Goal: Transaction & Acquisition: Book appointment/travel/reservation

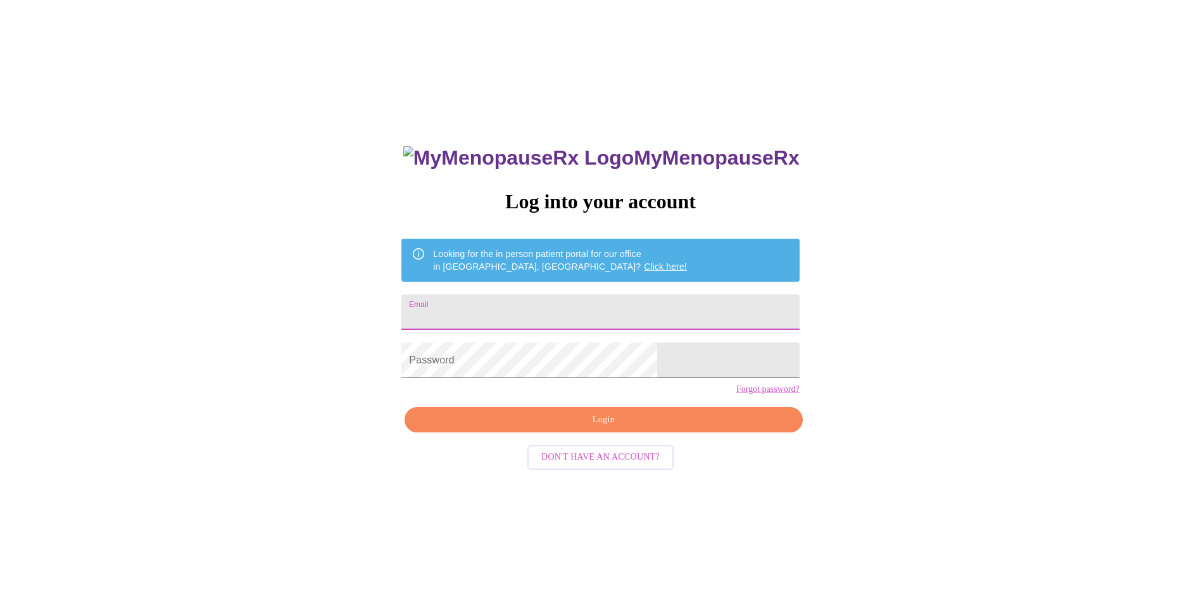
click at [593, 308] on input "Email" at bounding box center [600, 311] width 398 height 35
type input "[EMAIL_ADDRESS][DOMAIN_NAME]"
click at [736, 394] on link "Forgot password?" at bounding box center [767, 389] width 63 height 10
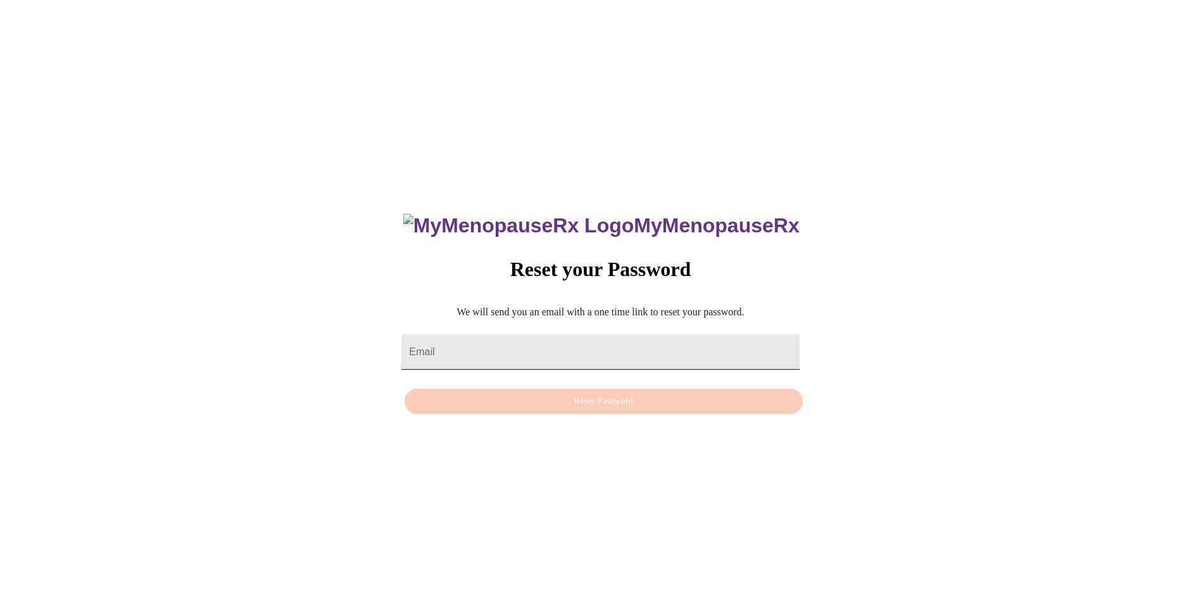
click at [543, 345] on input "Email" at bounding box center [600, 351] width 398 height 35
type input "[EMAIL_ADDRESS][DOMAIN_NAME]"
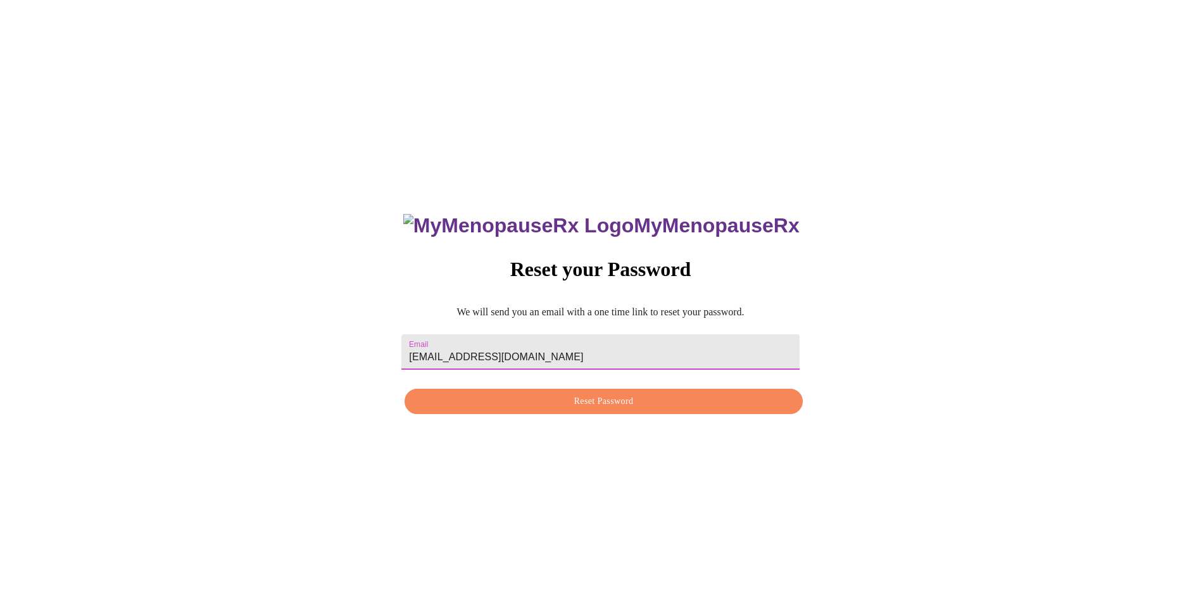
click at [618, 405] on span "Reset Password" at bounding box center [603, 402] width 368 height 16
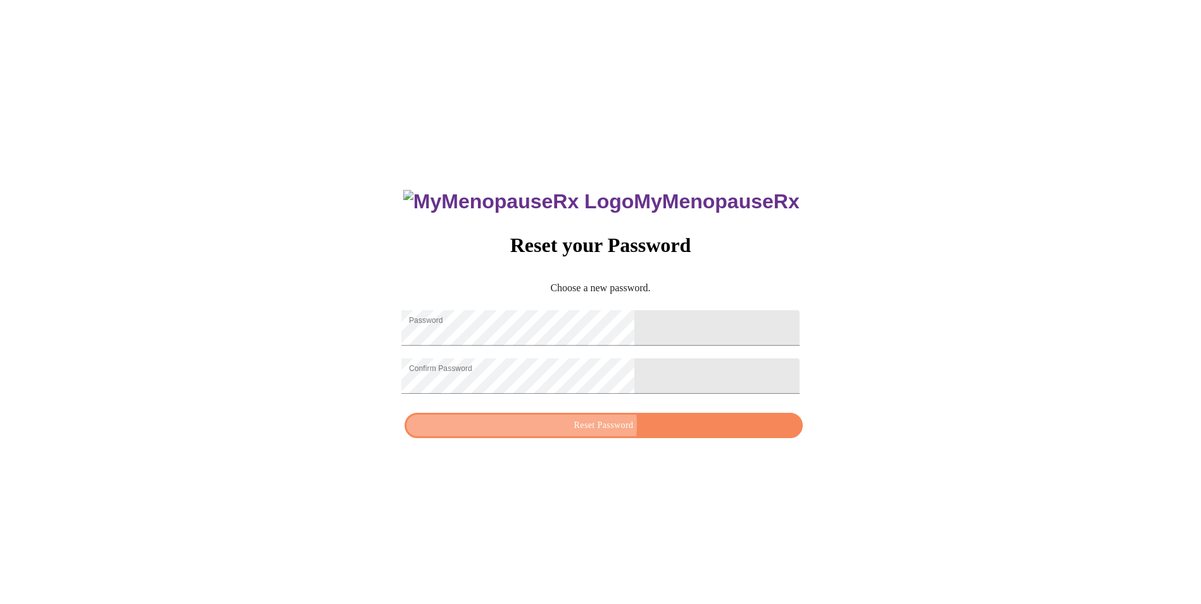
click at [600, 434] on span "Reset Password" at bounding box center [603, 426] width 368 height 16
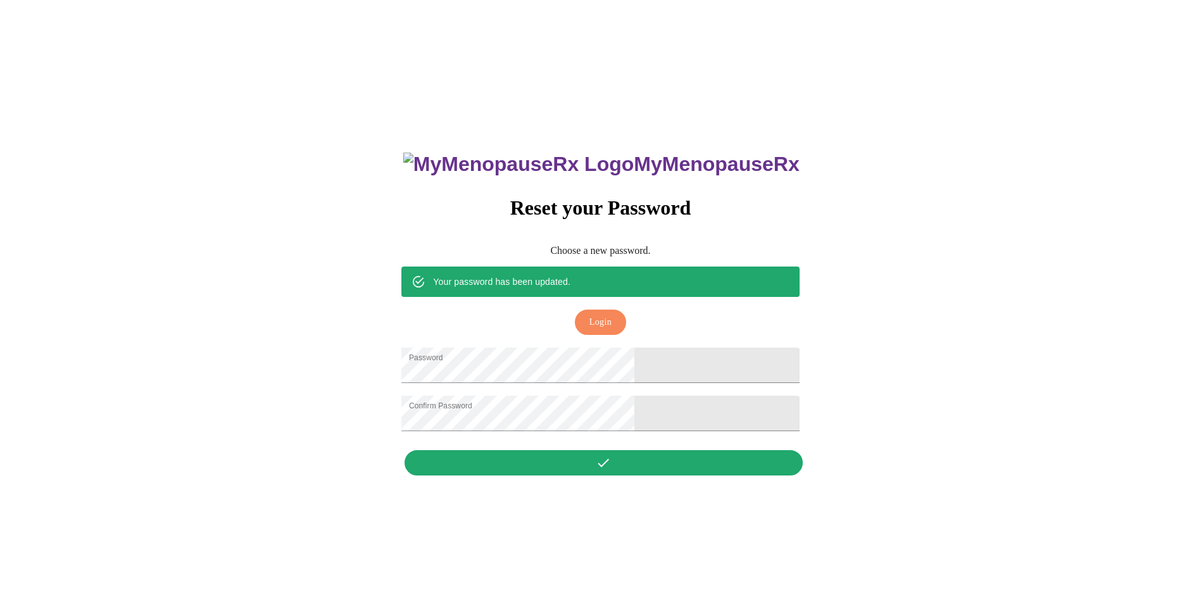
click at [606, 315] on span "Login" at bounding box center [600, 323] width 22 height 16
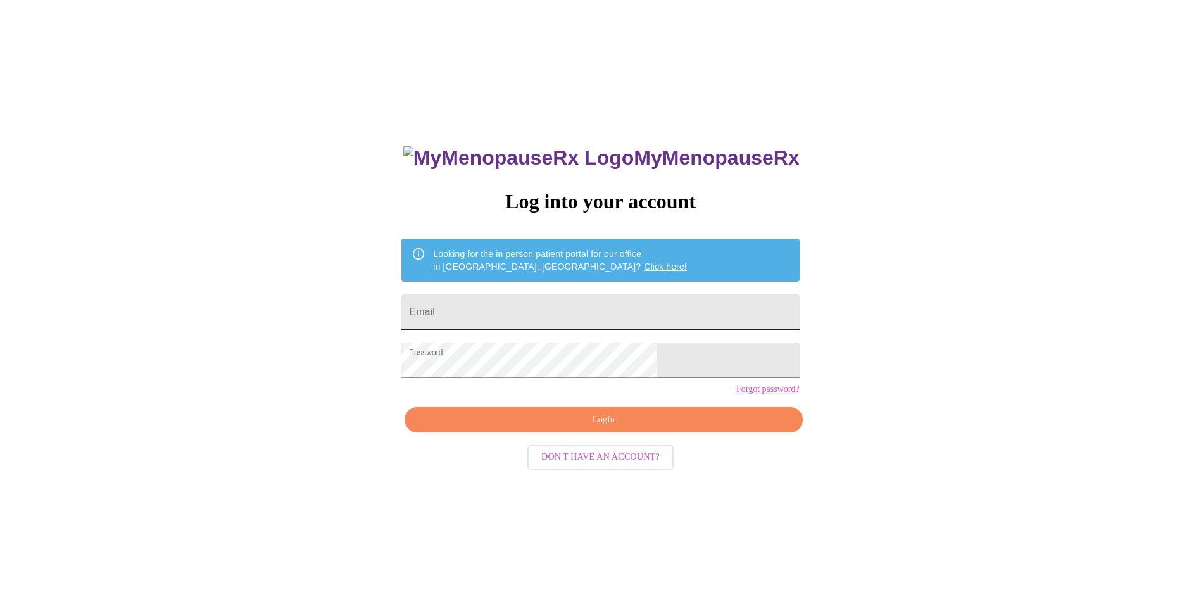
click at [532, 311] on input "Email" at bounding box center [600, 311] width 398 height 35
type input "[EMAIL_ADDRESS][DOMAIN_NAME]"
click at [619, 428] on span "Login" at bounding box center [603, 420] width 368 height 16
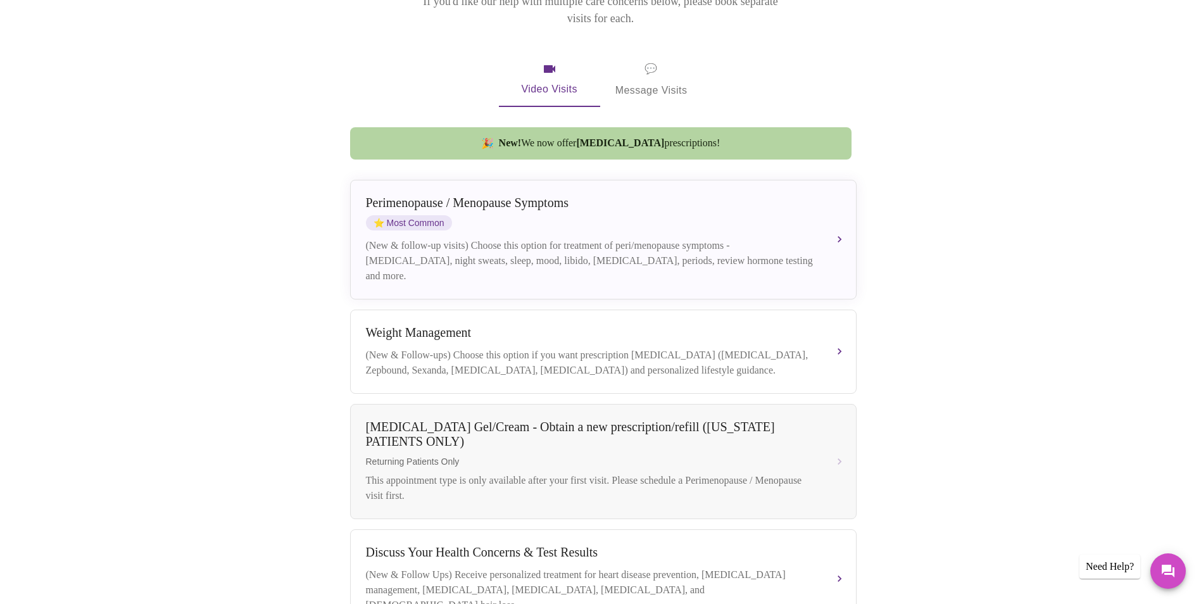
scroll to position [183, 0]
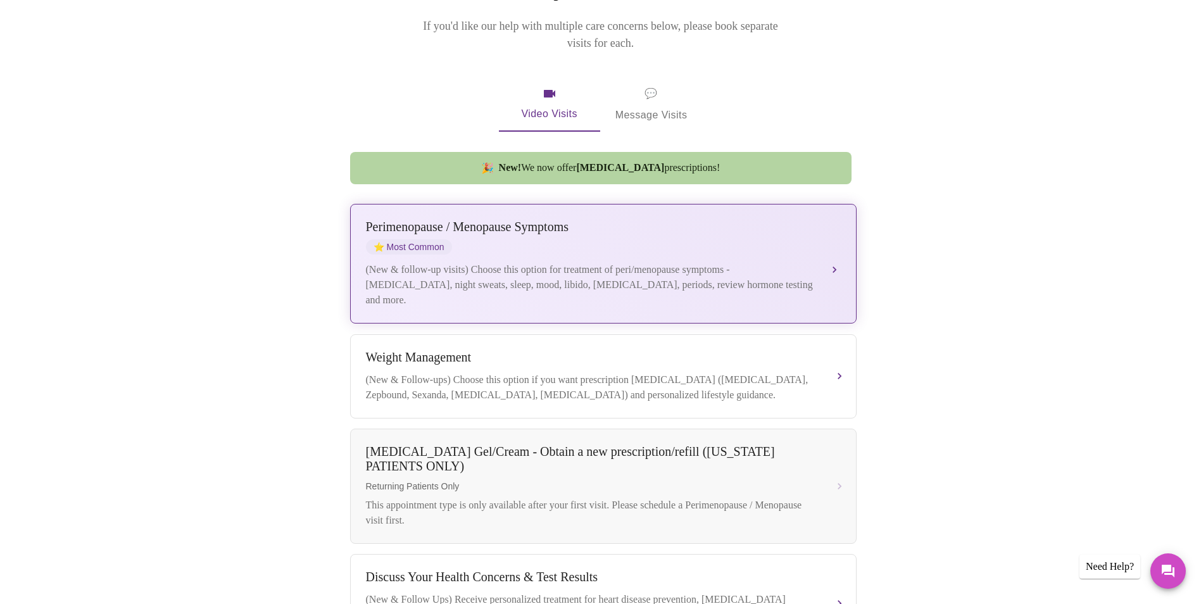
click at [628, 286] on div "(New & follow-up visits) Choose this option for treatment of peri/menopause sym…" at bounding box center [591, 285] width 450 height 46
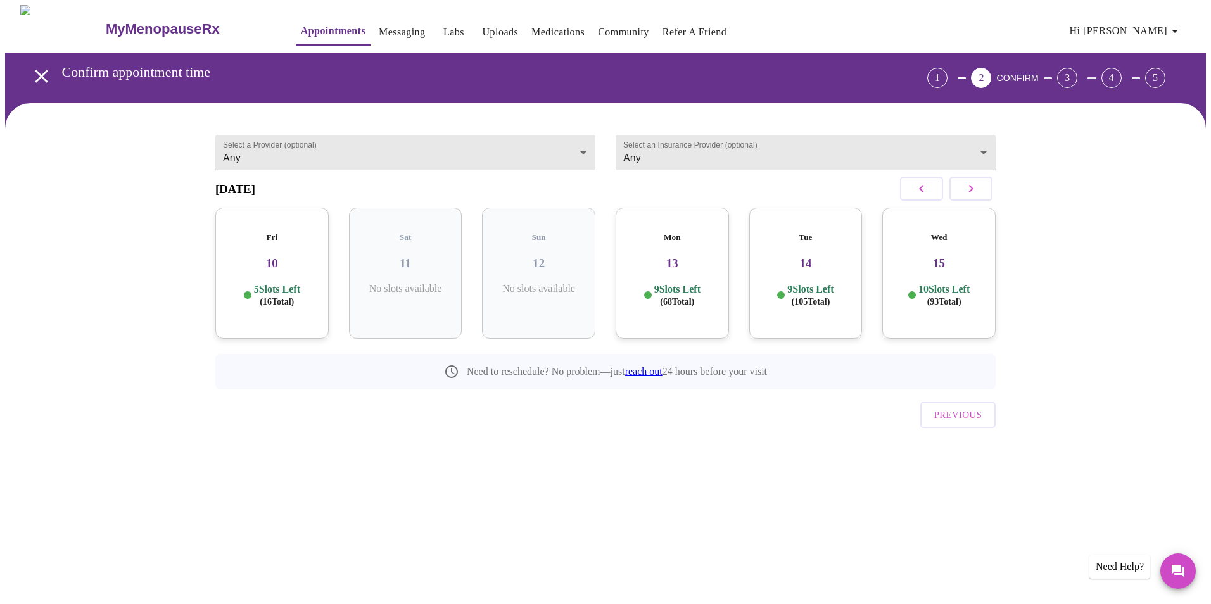
click at [695, 241] on div "Mon 13 9 Slots Left ( 68 Total)" at bounding box center [671, 273] width 113 height 131
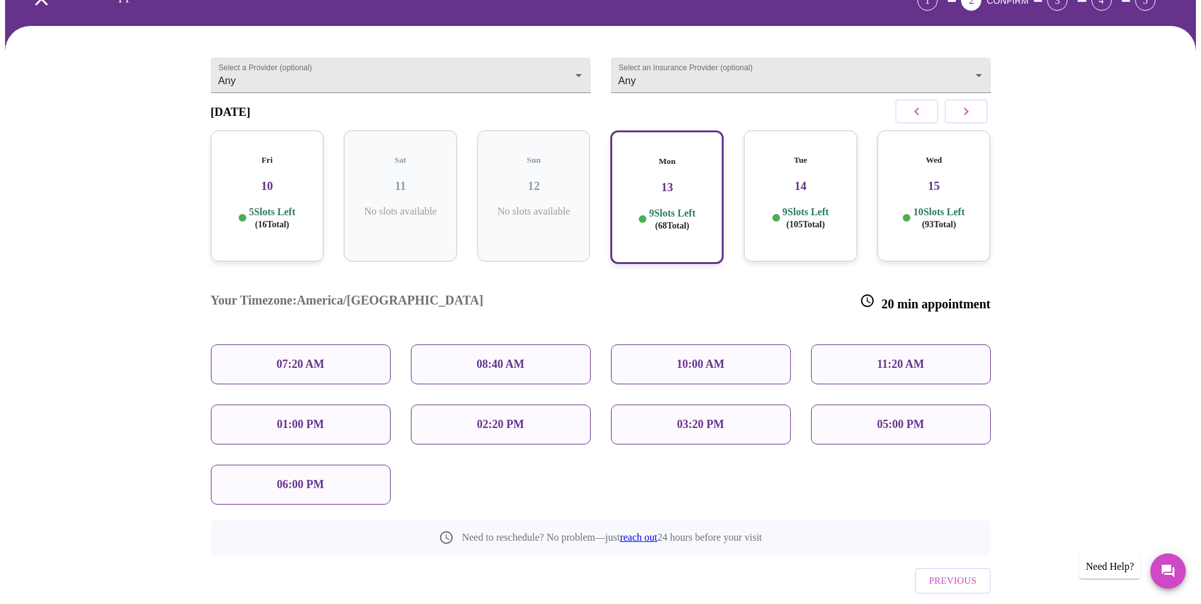
scroll to position [103, 0]
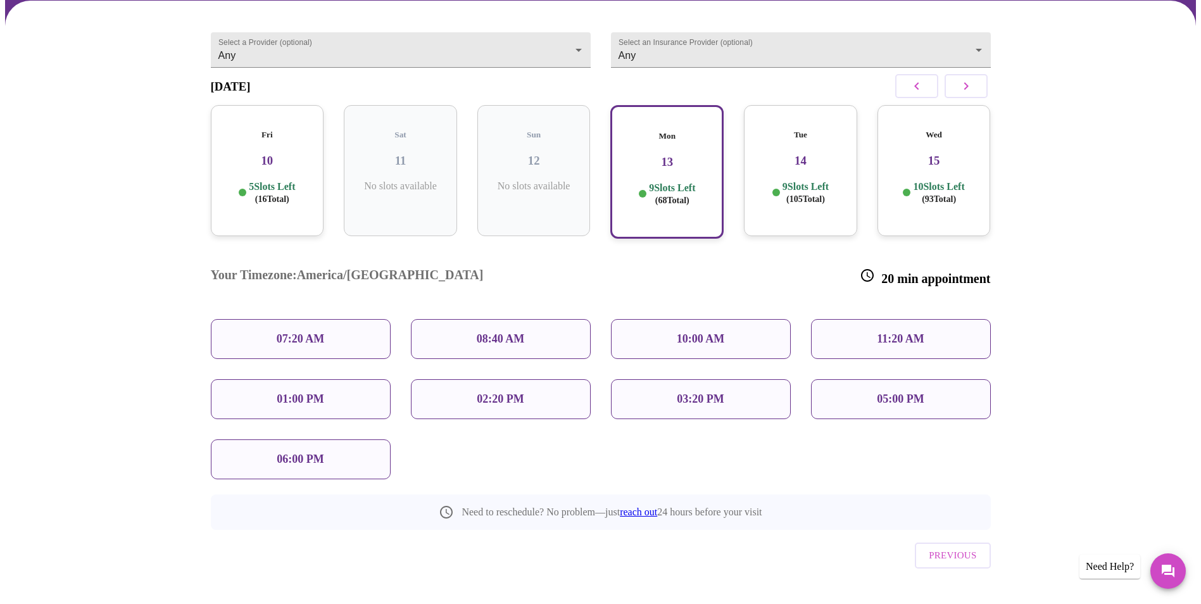
click at [496, 332] on p "08:40 AM" at bounding box center [501, 338] width 48 height 13
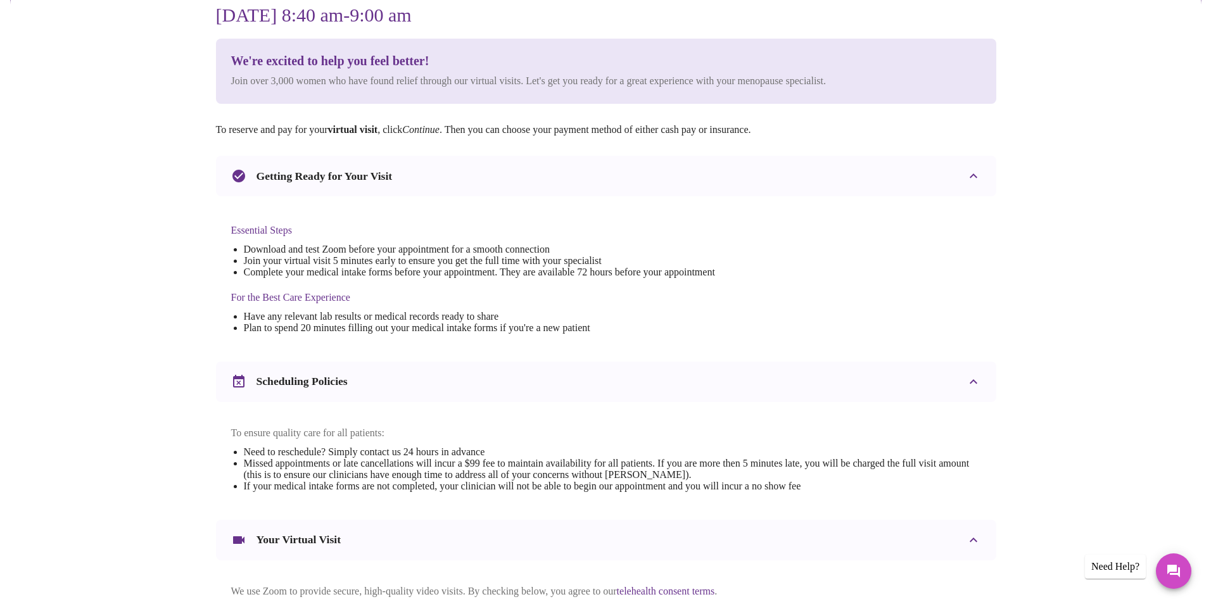
scroll to position [0, 0]
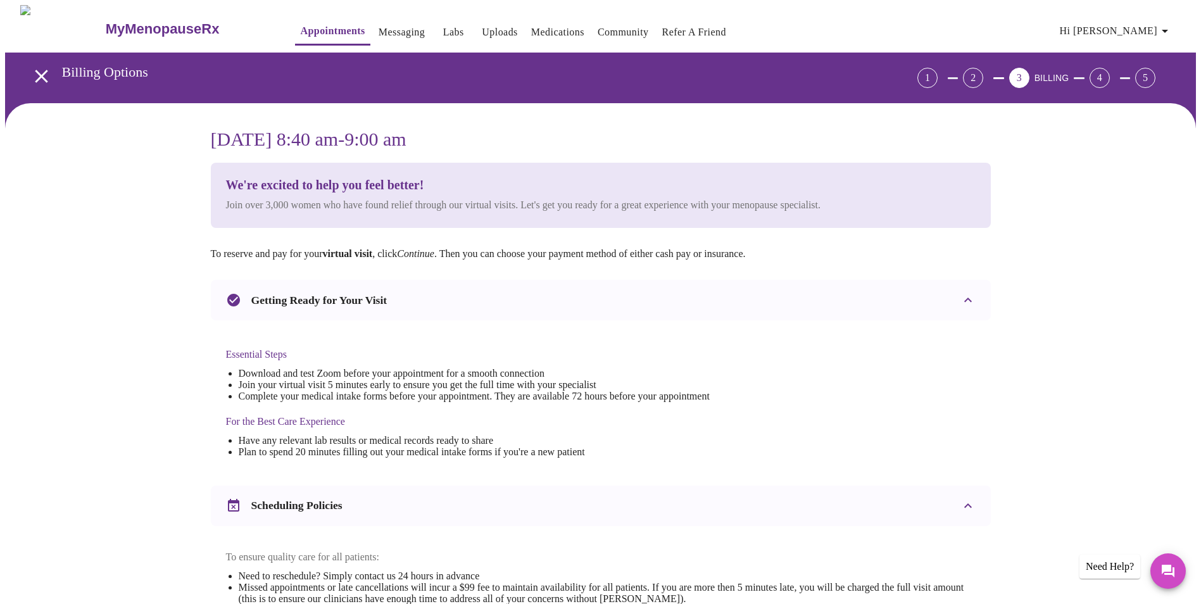
click at [116, 21] on h3 "MyMenopauseRx" at bounding box center [163, 29] width 114 height 16
